Goal: Find specific page/section: Find specific page/section

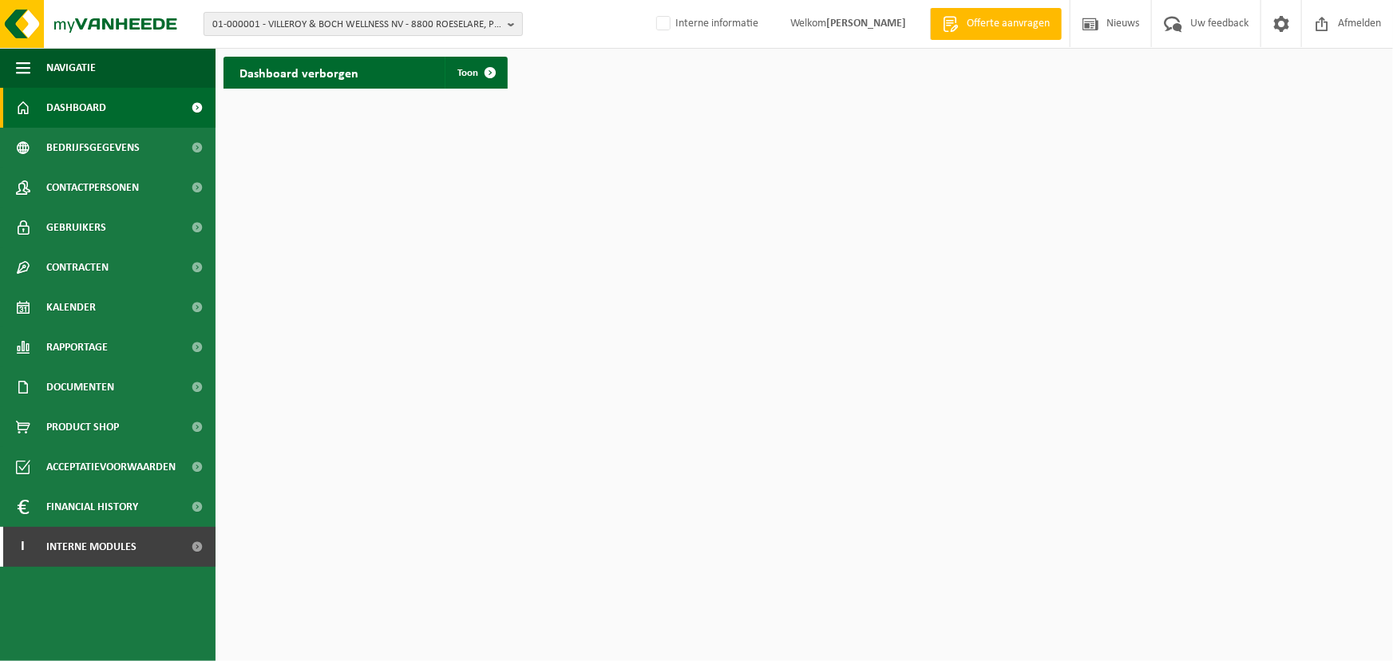
click at [442, 24] on span "01-000001 - VILLEROY & BOCH WELLNESS NV - 8800 ROESELARE, POPULIERSTRAAT 1" at bounding box center [356, 25] width 289 height 24
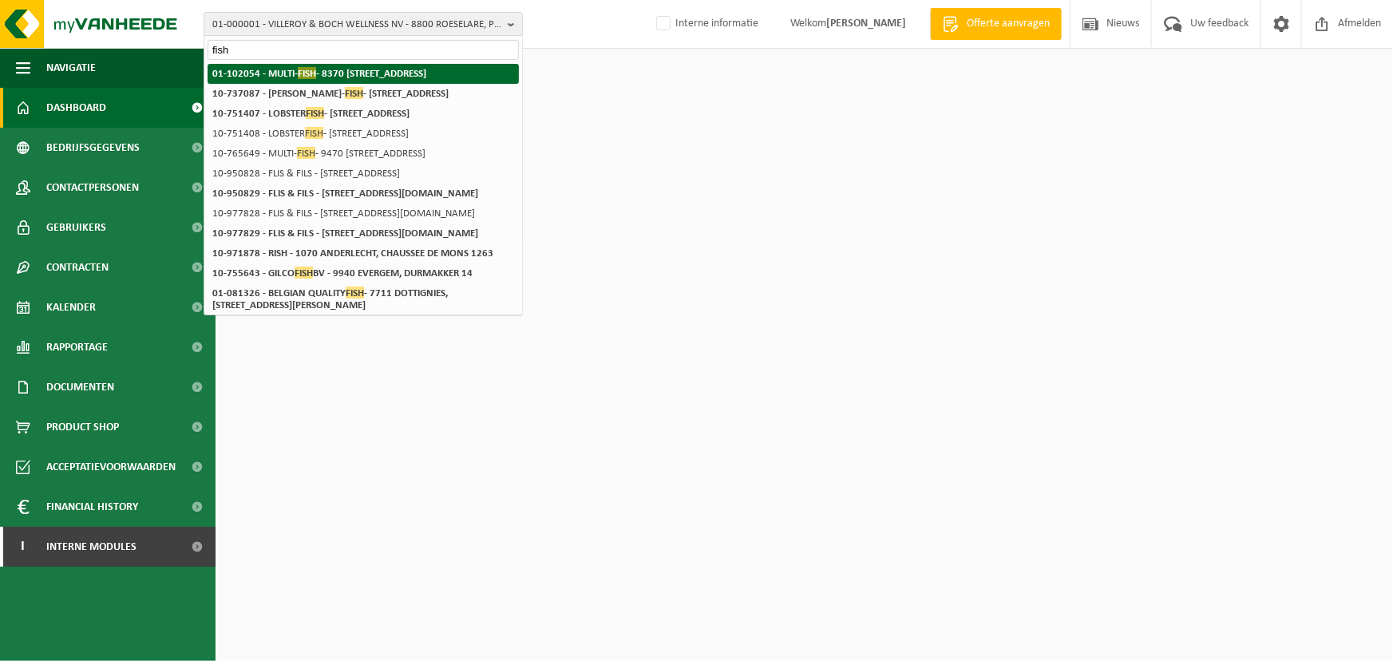
type input "fish"
click at [426, 68] on strong "01-102054 - MULTI- FISH - 8370 BLANKENBERGE, SCHAAPSTRAAT 98" at bounding box center [319, 73] width 214 height 12
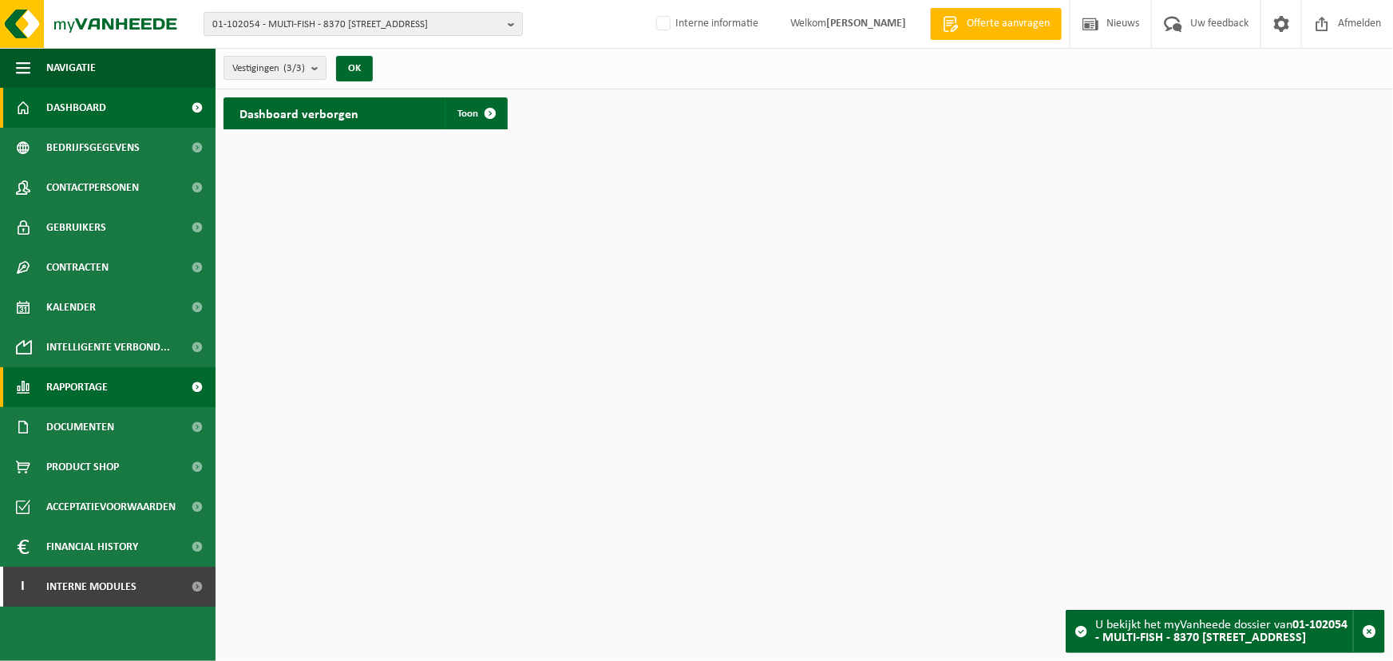
click at [89, 383] on span "Rapportage" at bounding box center [76, 387] width 61 height 40
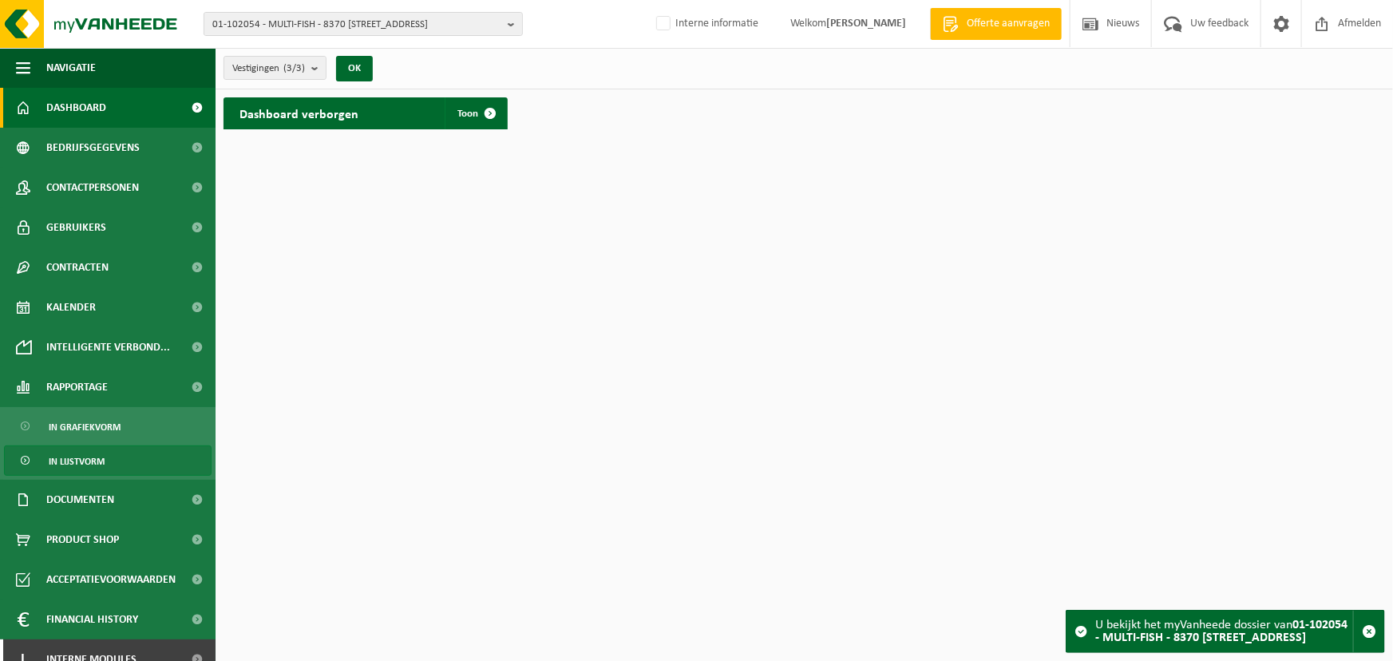
click at [97, 466] on span "In lijstvorm" at bounding box center [77, 461] width 56 height 30
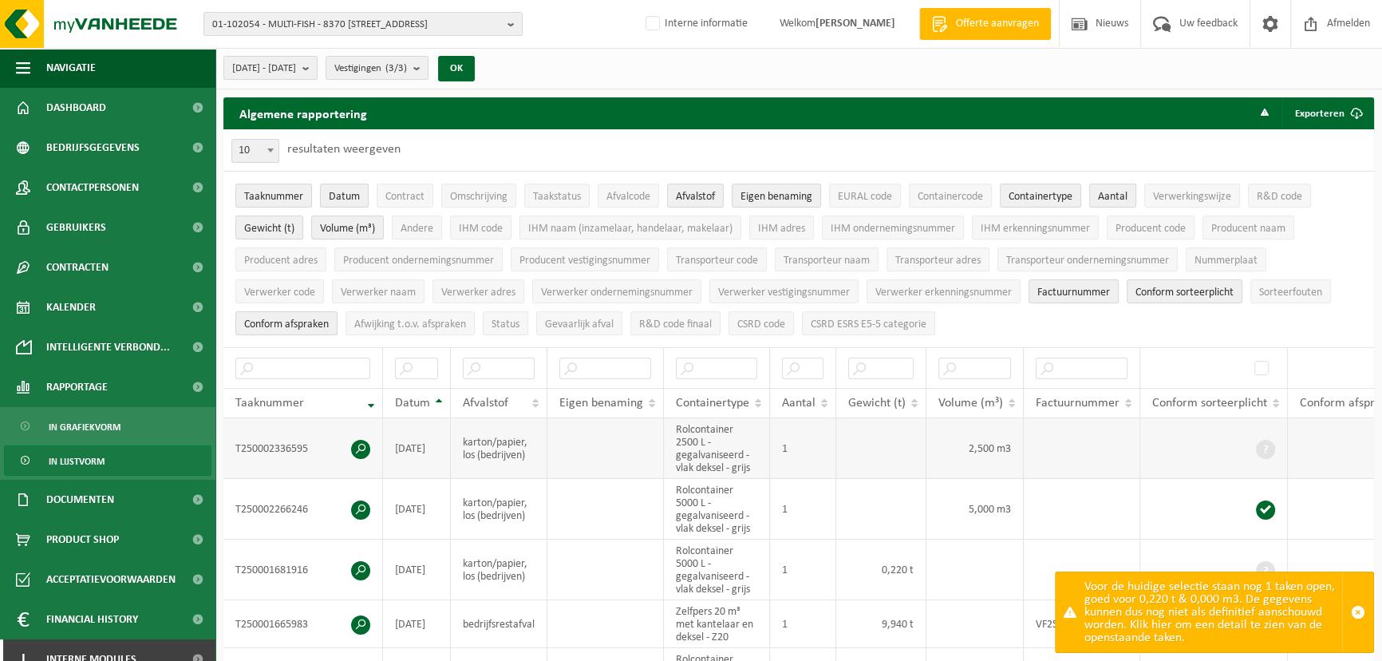
click at [498, 443] on td "karton/papier, los (bedrijven)" at bounding box center [499, 448] width 97 height 61
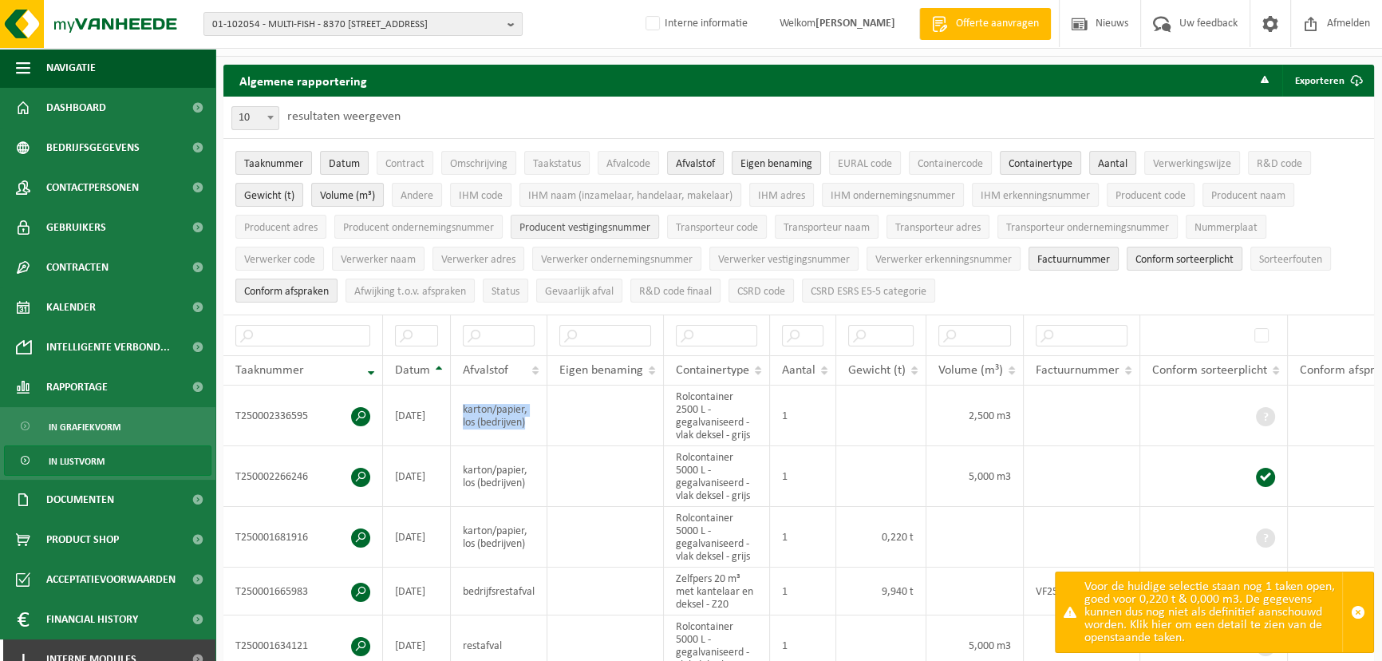
scroll to position [32, 0]
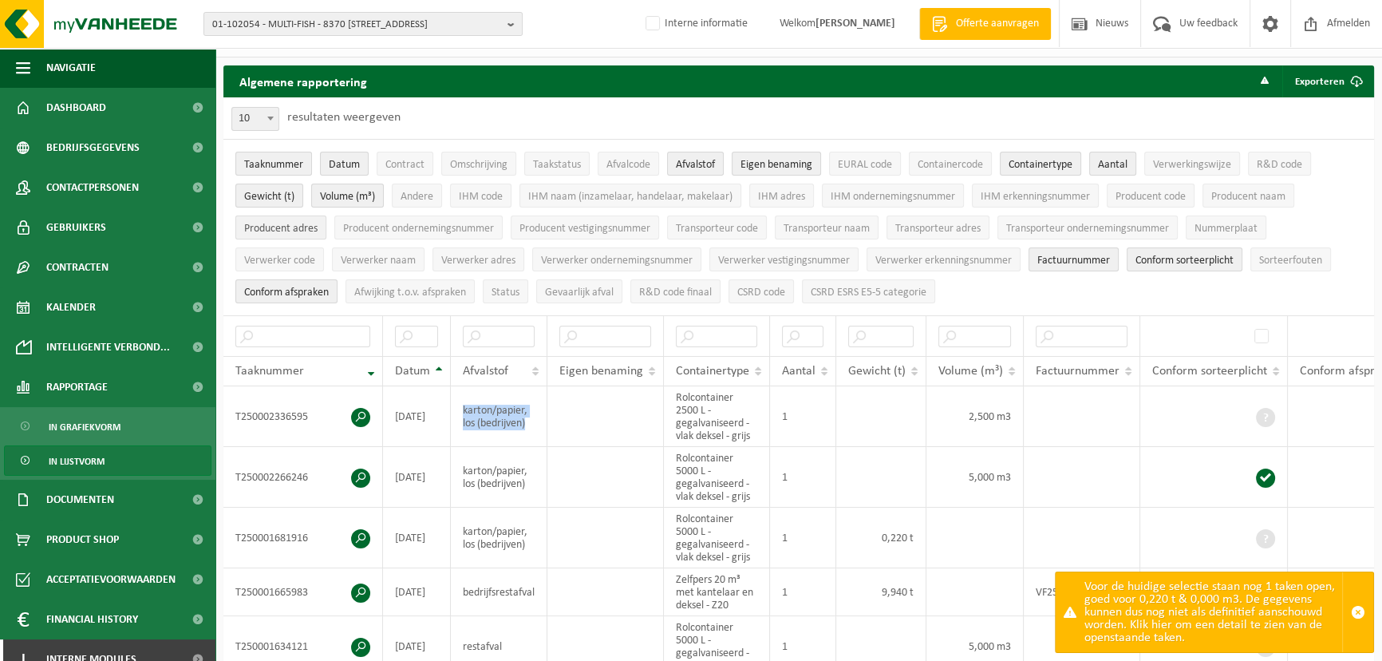
click at [297, 232] on span "Producent adres" at bounding box center [280, 229] width 73 height 12
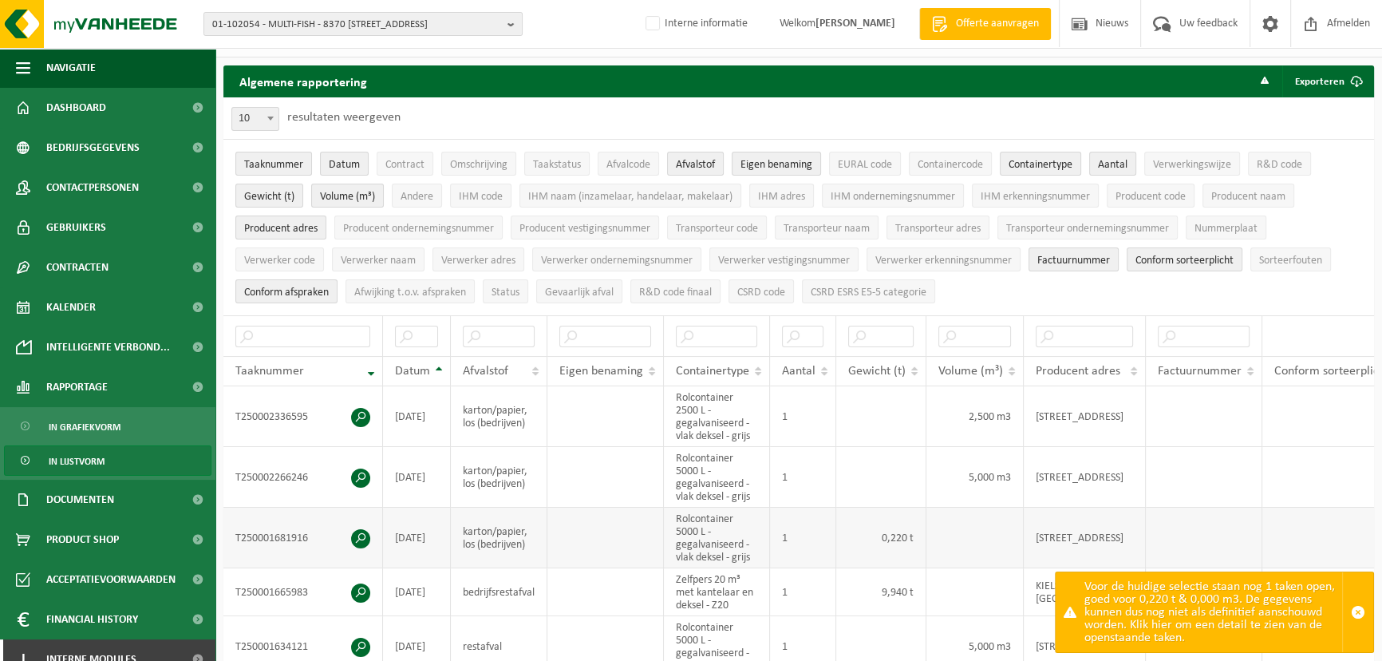
click at [502, 531] on td "karton/papier, los (bedrijven)" at bounding box center [499, 538] width 97 height 61
copy td "karton/papier, los (bedrijven)"
click at [633, 524] on td at bounding box center [605, 538] width 117 height 61
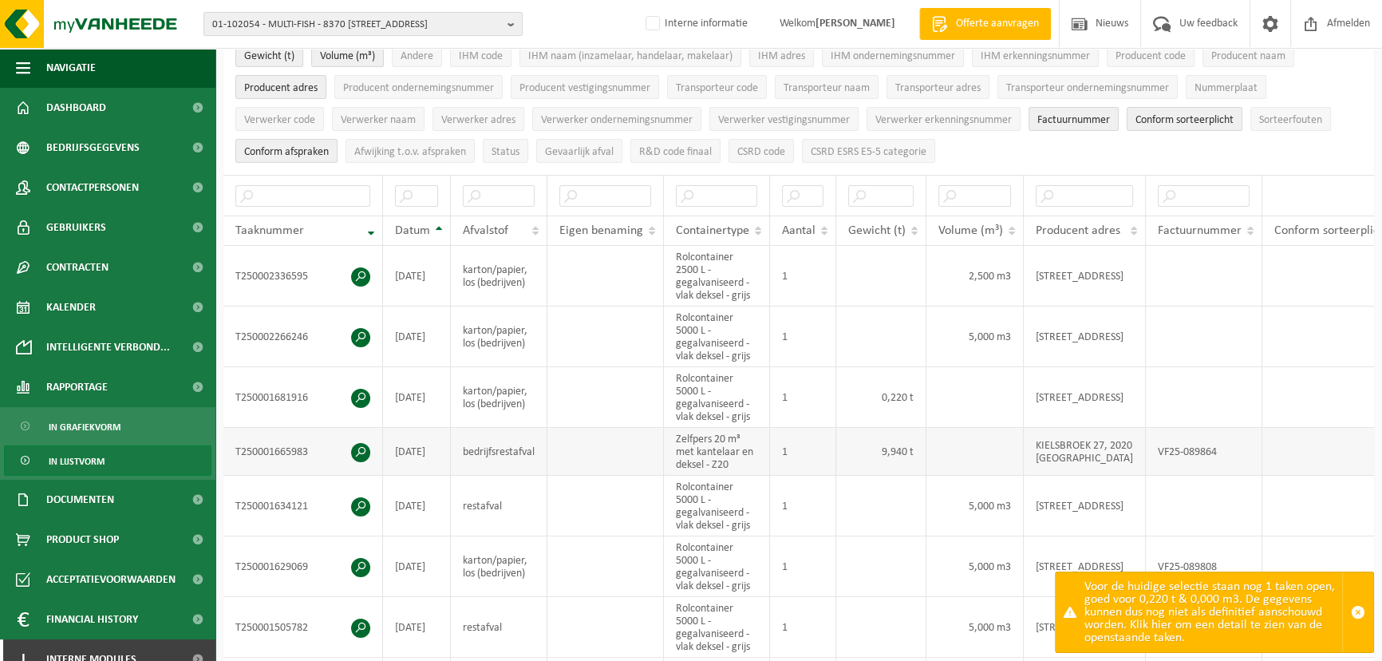
scroll to position [0, 0]
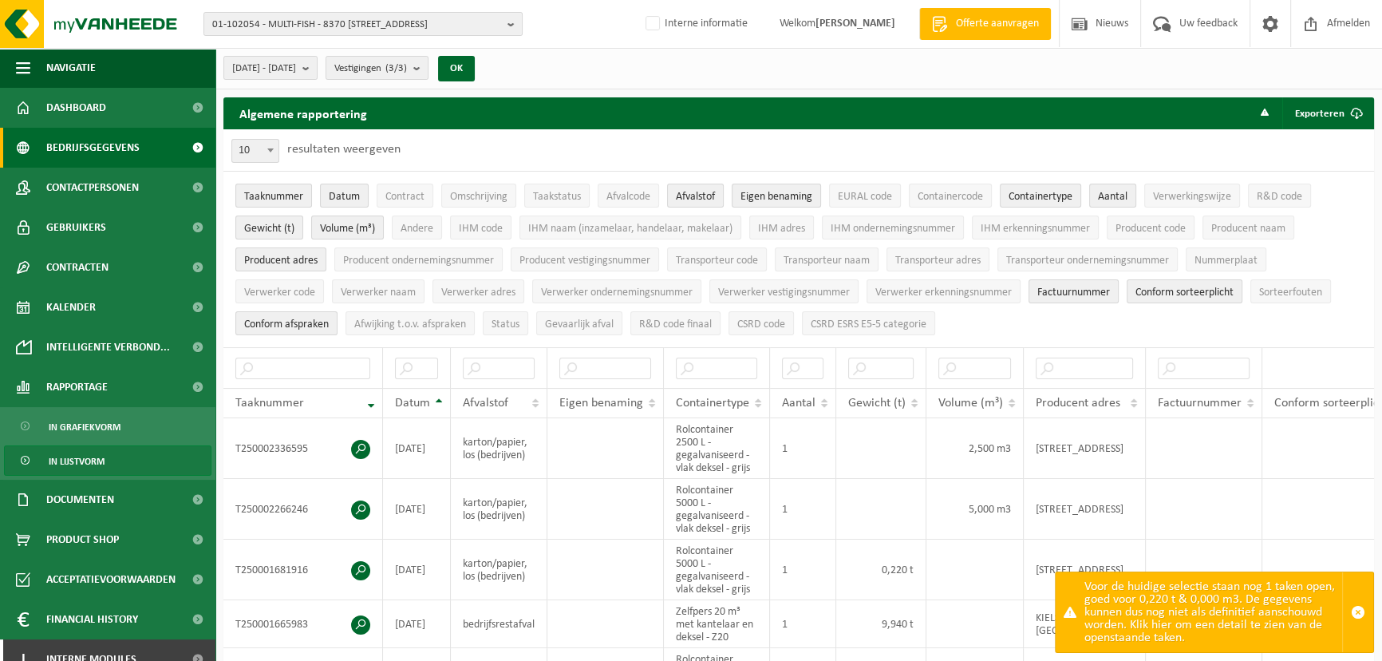
click at [84, 138] on span "Bedrijfsgegevens" at bounding box center [92, 148] width 93 height 40
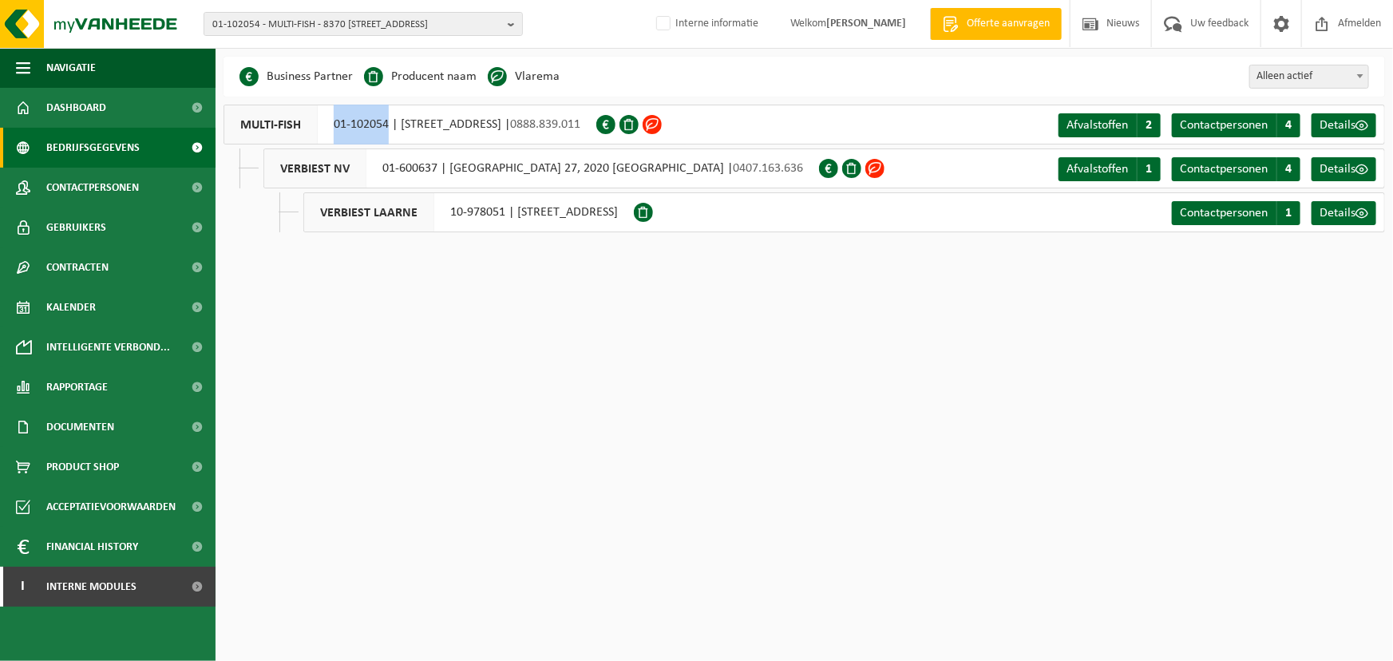
drag, startPoint x: 389, startPoint y: 124, endPoint x: 335, endPoint y: 124, distance: 53.5
click at [335, 124] on div "MULTI-FISH 01-102054 | SCHAAPSTRAAT 98, 8370 BLANKENBERGE | 0888.839.011" at bounding box center [409, 125] width 373 height 40
copy div "01-102054"
click at [403, 321] on html "01-102054 - MULTI-FISH - 8370 BLANKENBERGE, SCHAAPSTRAAT 98 01-102054 - MULTI-F…" at bounding box center [696, 330] width 1393 height 661
drag, startPoint x: 439, startPoint y: 166, endPoint x: 383, endPoint y: 175, distance: 56.5
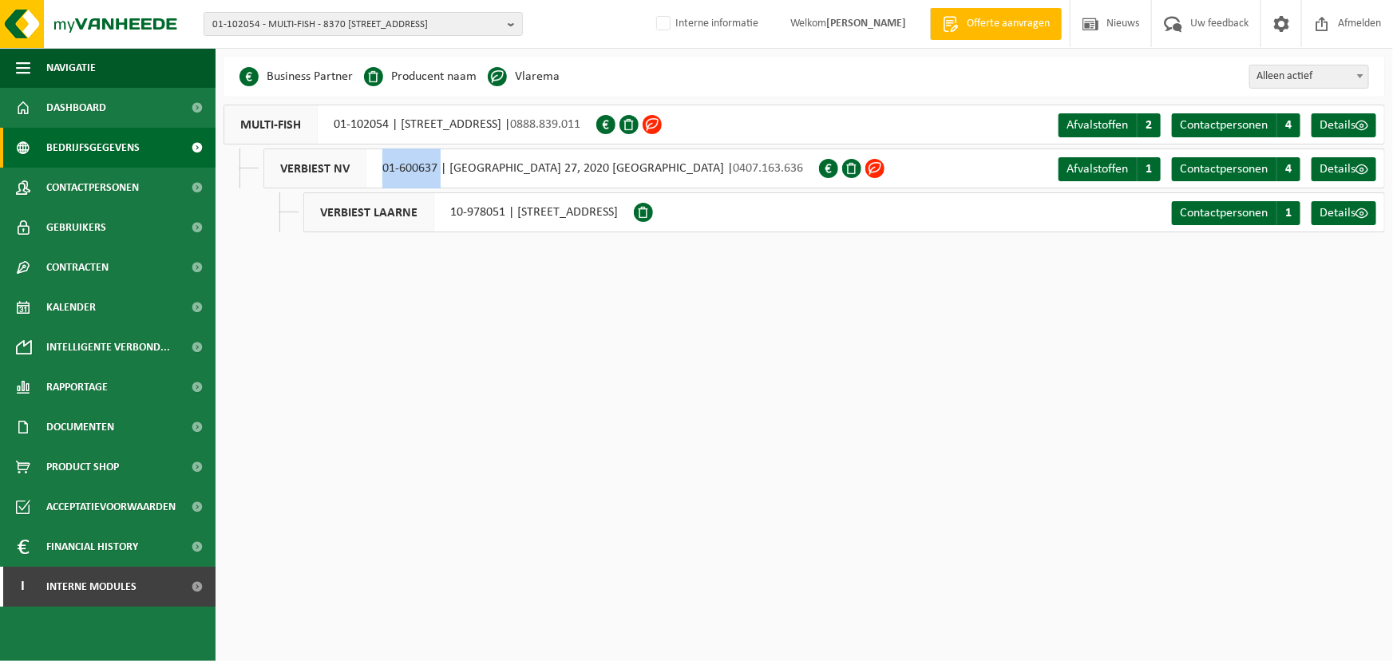
click at [383, 175] on div "VERBIEST NV 01-600637 | KIELSBROEK 27, 2020 ANTWERPEN | 0407.163.636" at bounding box center [540, 168] width 555 height 40
copy div "01-600637"
click at [509, 282] on html "01-102054 - MULTI-FISH - 8370 [GEOGRAPHIC_DATA], SCHAAPSTRAAT 98 01-102054 - MU…" at bounding box center [696, 330] width 1393 height 661
click at [135, 594] on span "Interne modules" at bounding box center [91, 587] width 90 height 40
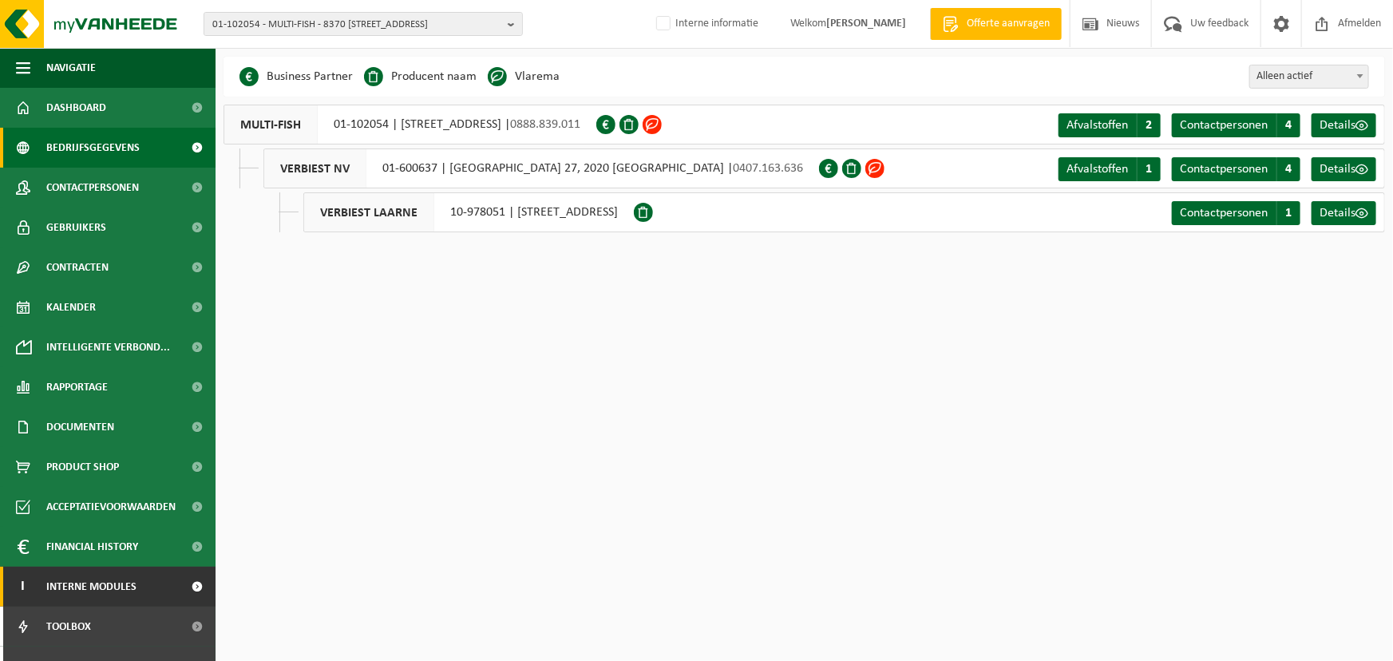
scroll to position [184, 0]
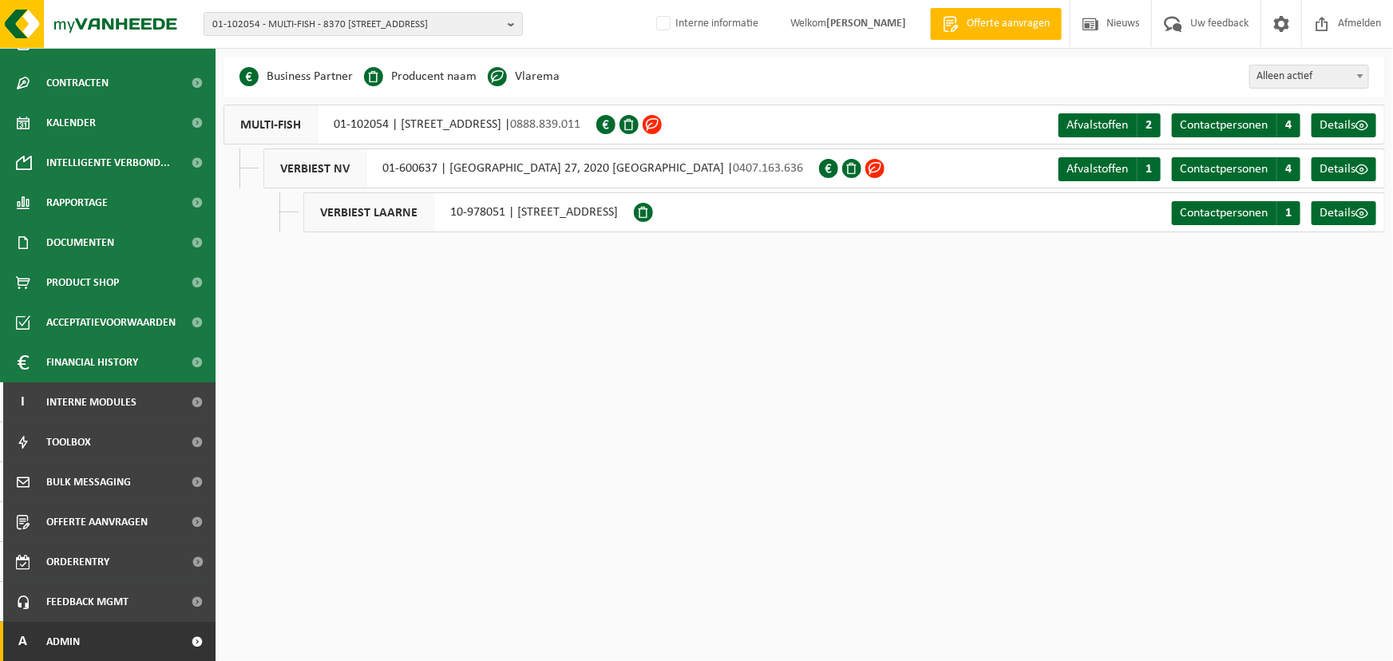
click at [65, 640] on span "Admin" at bounding box center [63, 642] width 34 height 40
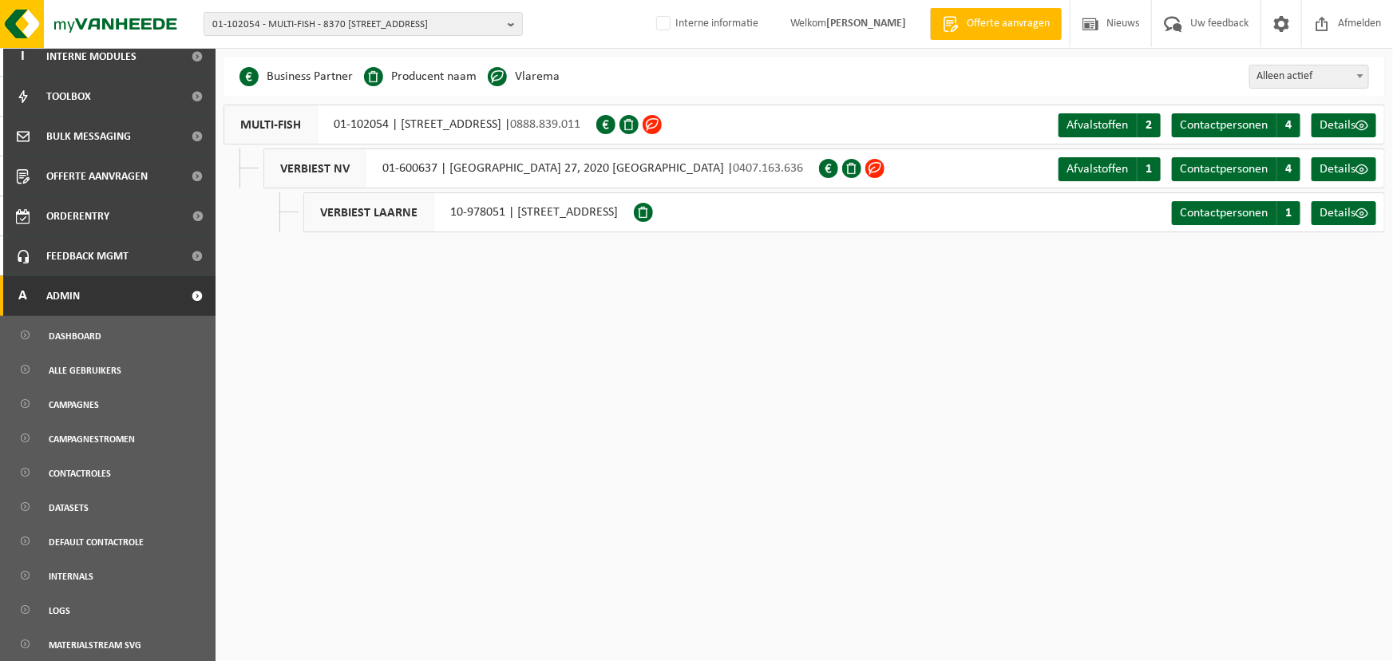
scroll to position [737, 0]
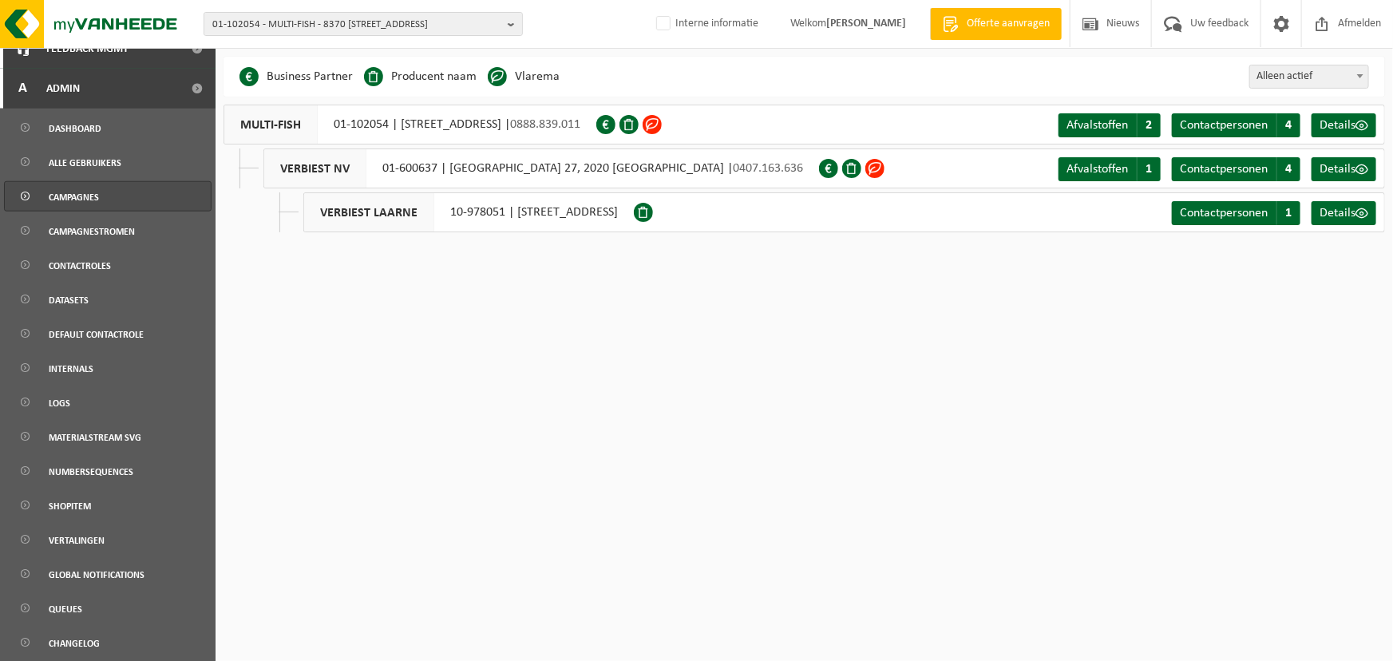
click at [89, 195] on span "Campagnes" at bounding box center [74, 197] width 50 height 30
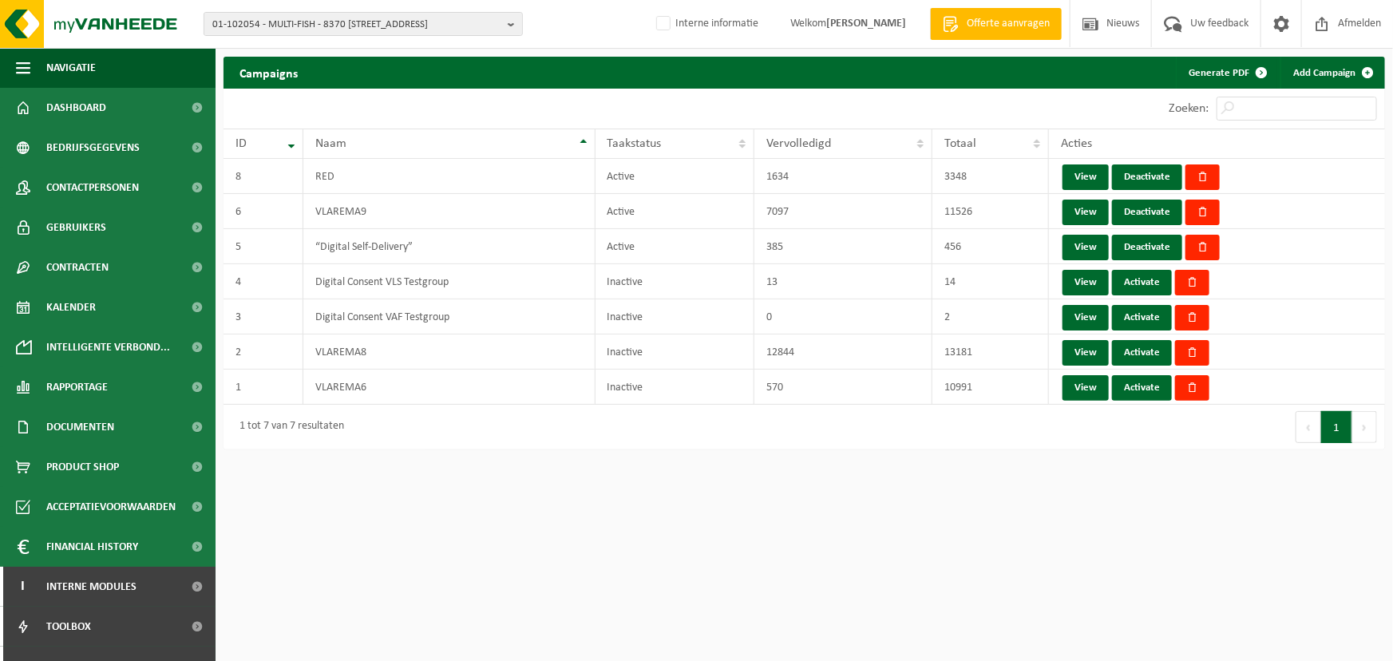
click at [811, 470] on html "01-102054 - MULTI-FISH - 8370 [GEOGRAPHIC_DATA], SCHAAPSTRAAT 98 01-102054 - MU…" at bounding box center [696, 330] width 1393 height 661
drag, startPoint x: 0, startPoint y: 0, endPoint x: 811, endPoint y: 470, distance: 937.2
click at [811, 470] on html "01-102054 - MULTI-FISH - 8370 [GEOGRAPHIC_DATA], SCHAAPSTRAAT 98 01-102054 - MU…" at bounding box center [696, 330] width 1393 height 661
click at [1098, 483] on html "01-102054 - MULTI-FISH - 8370 [GEOGRAPHIC_DATA], SCHAAPSTRAAT 98 01-102054 - MU…" at bounding box center [696, 330] width 1393 height 661
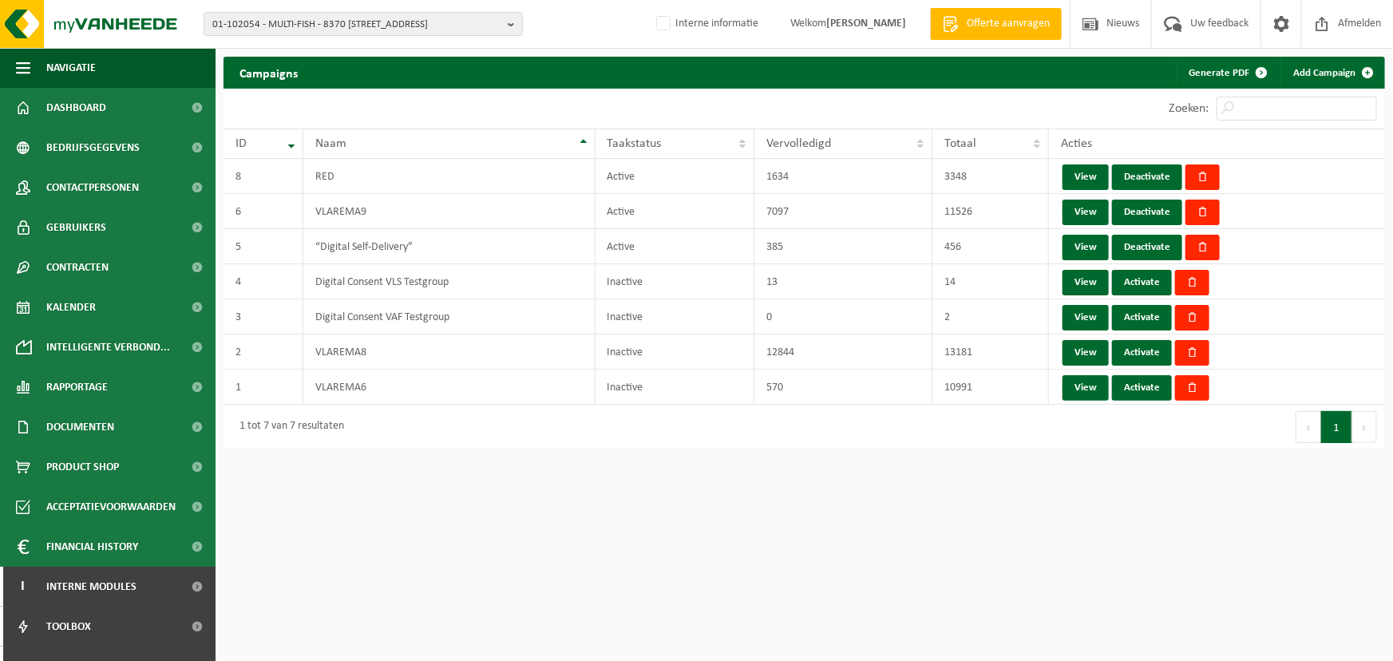
click at [642, 579] on html "01-102054 - MULTI-FISH - 8370 [GEOGRAPHIC_DATA], SCHAAPSTRAAT 98 01-102054 - MU…" at bounding box center [696, 330] width 1393 height 661
click at [686, 516] on html "01-102054 - MULTI-FISH - 8370 [GEOGRAPHIC_DATA], SCHAAPSTRAAT 98 01-102054 - MU…" at bounding box center [696, 330] width 1393 height 661
